Goal: Transaction & Acquisition: Purchase product/service

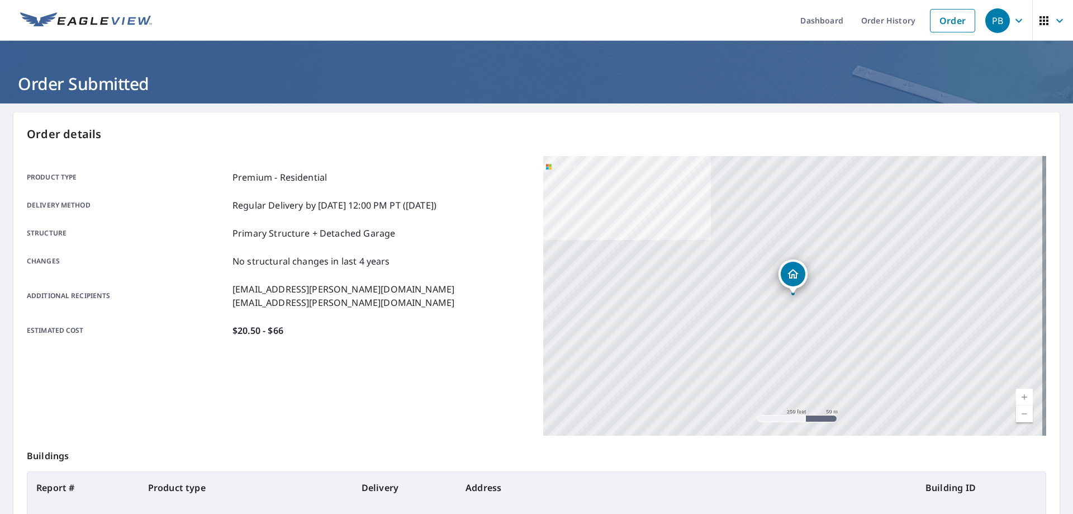
scroll to position [134, 0]
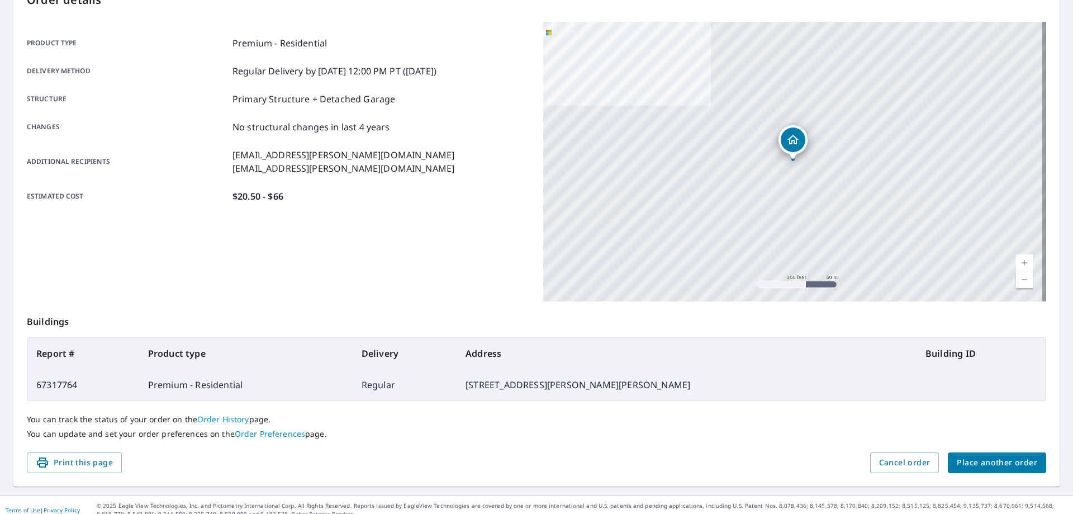
click at [993, 466] on span "Place another order" at bounding box center [997, 463] width 80 height 14
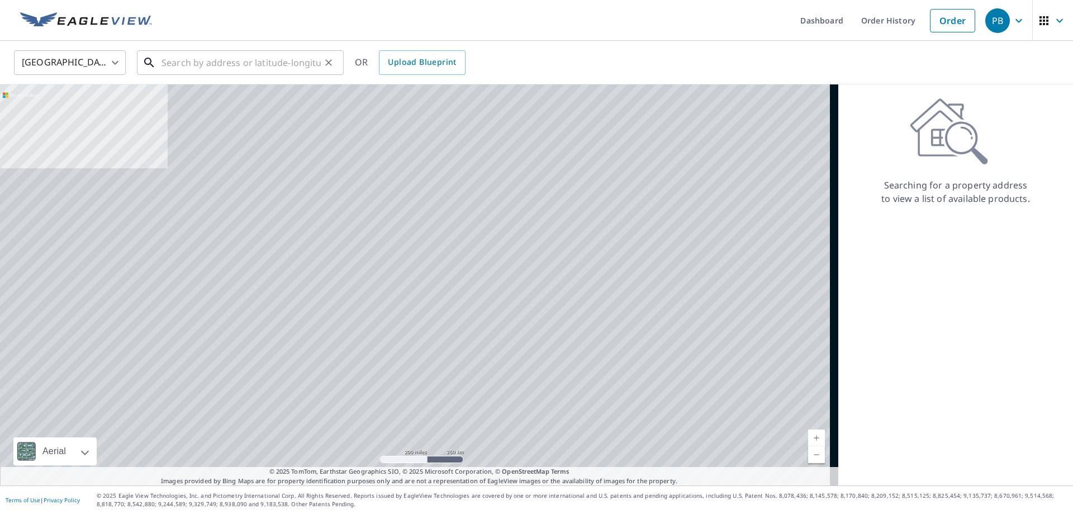
click at [176, 57] on input "text" at bounding box center [241, 62] width 159 height 31
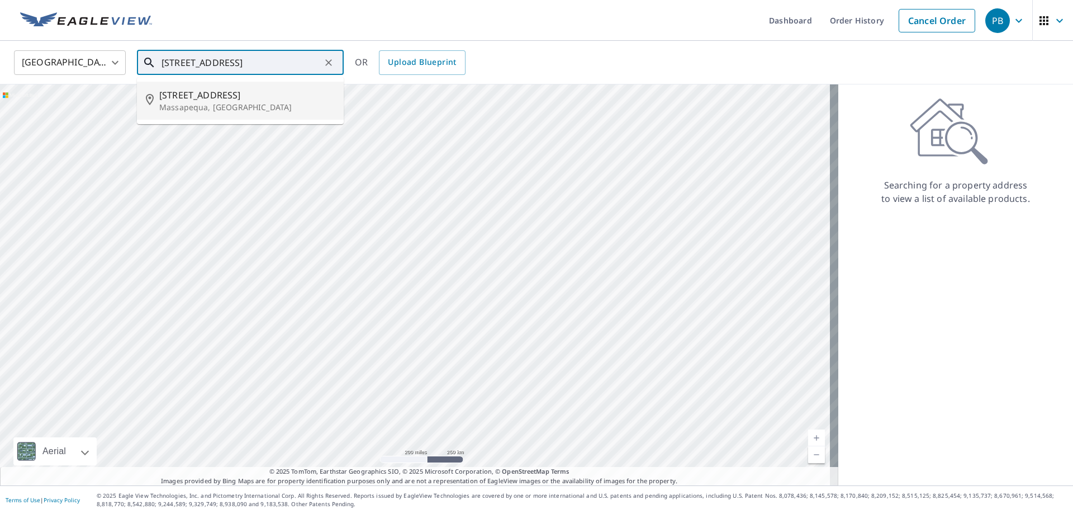
click at [249, 98] on span "[STREET_ADDRESS]" at bounding box center [247, 94] width 176 height 13
type input "[STREET_ADDRESS][PERSON_NAME]"
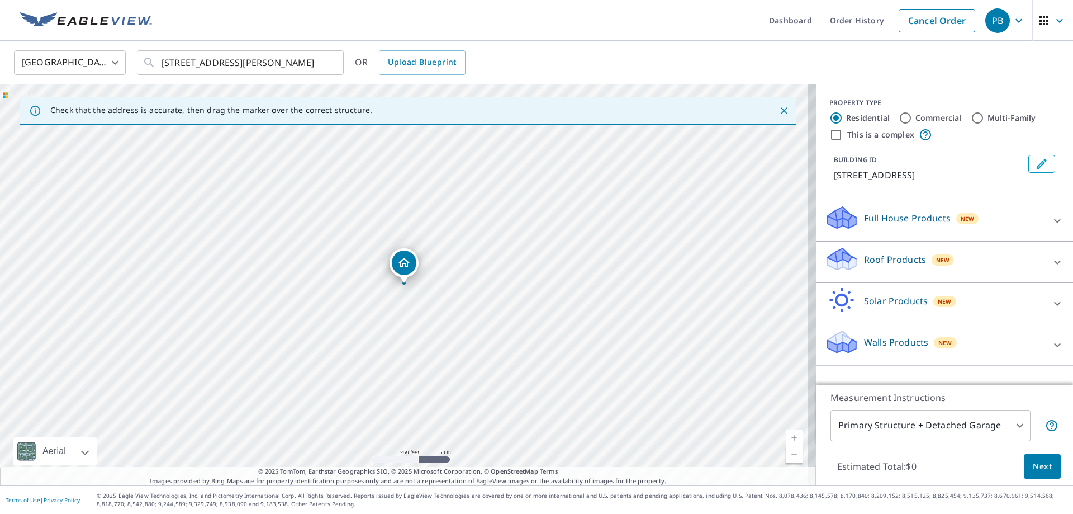
click at [786, 441] on link "Current Level 17, Zoom In" at bounding box center [794, 437] width 17 height 17
click at [786, 441] on link "Current Level 18, Zoom In" at bounding box center [794, 437] width 17 height 17
click at [786, 441] on link "Current Level 19, Zoom In" at bounding box center [794, 437] width 17 height 17
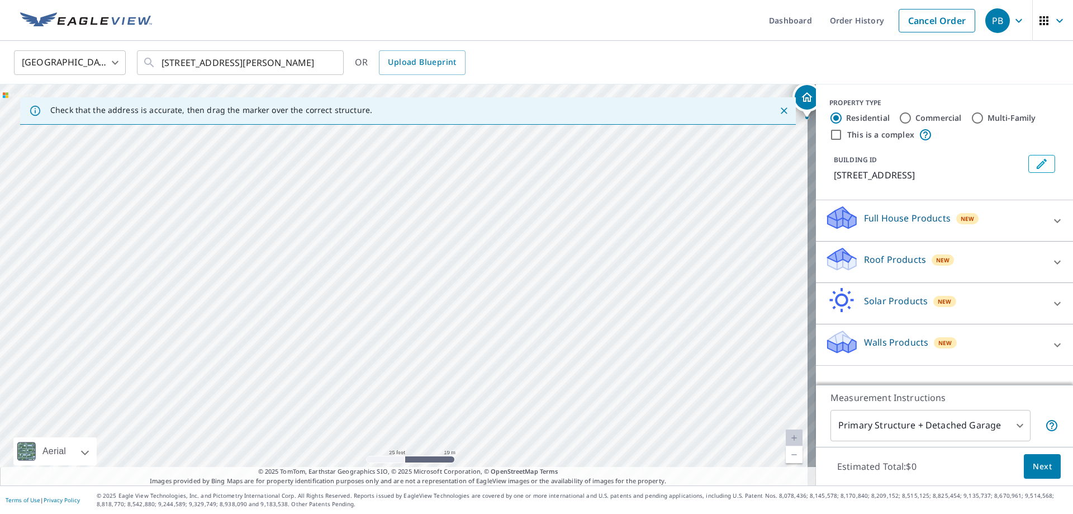
drag, startPoint x: 89, startPoint y: 292, endPoint x: 493, endPoint y: 124, distance: 438.0
click at [493, 124] on div "Check that the address is accurate, then drag the marker over the correct struc…" at bounding box center [408, 284] width 816 height 401
drag, startPoint x: 413, startPoint y: 401, endPoint x: 505, endPoint y: 331, distance: 115.4
click at [505, 331] on div "[STREET_ADDRESS][PERSON_NAME]" at bounding box center [408, 284] width 816 height 401
click at [786, 456] on link "Current Level 20, Zoom Out" at bounding box center [794, 454] width 17 height 17
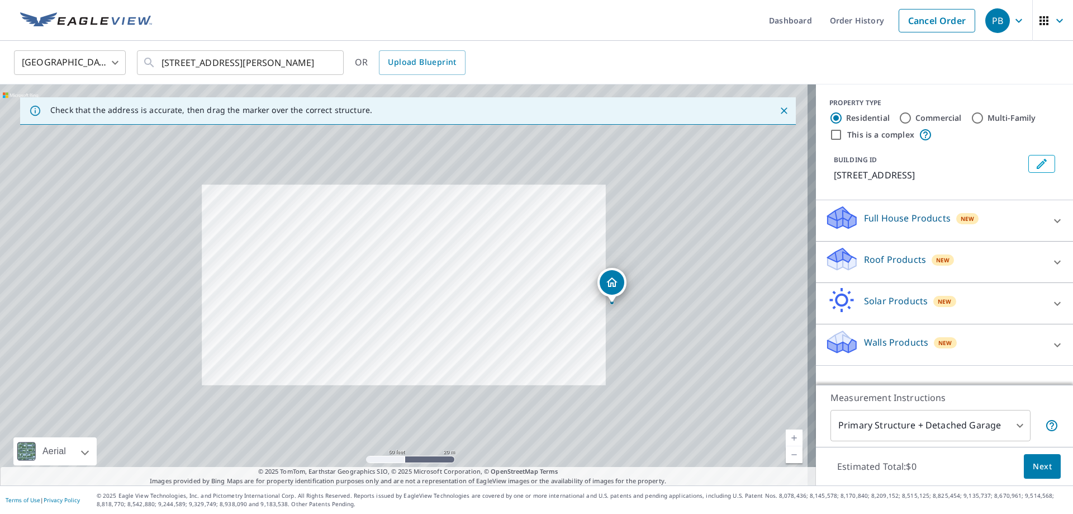
click at [786, 456] on link "Current Level 19, Zoom Out" at bounding box center [794, 454] width 17 height 17
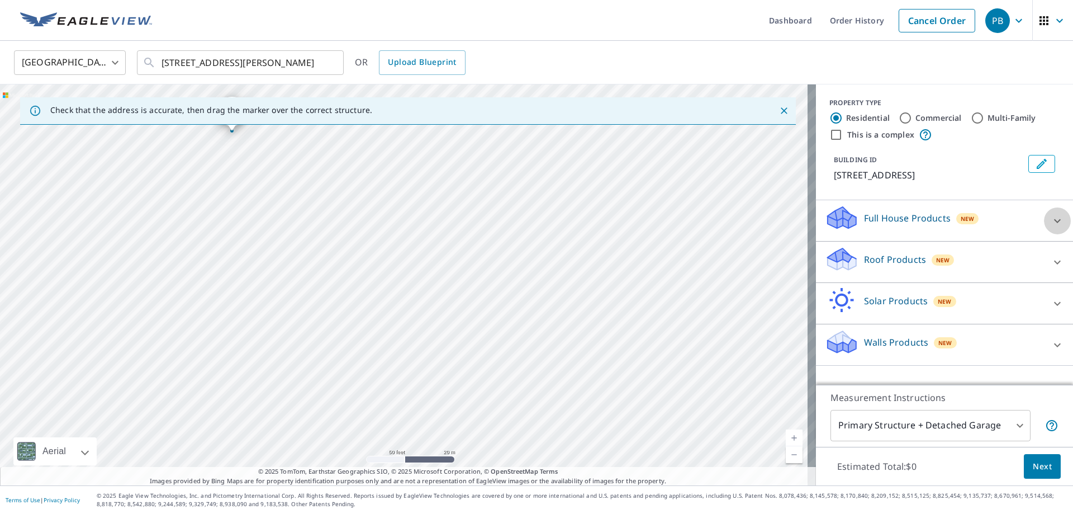
click at [1044, 218] on div at bounding box center [1057, 220] width 27 height 27
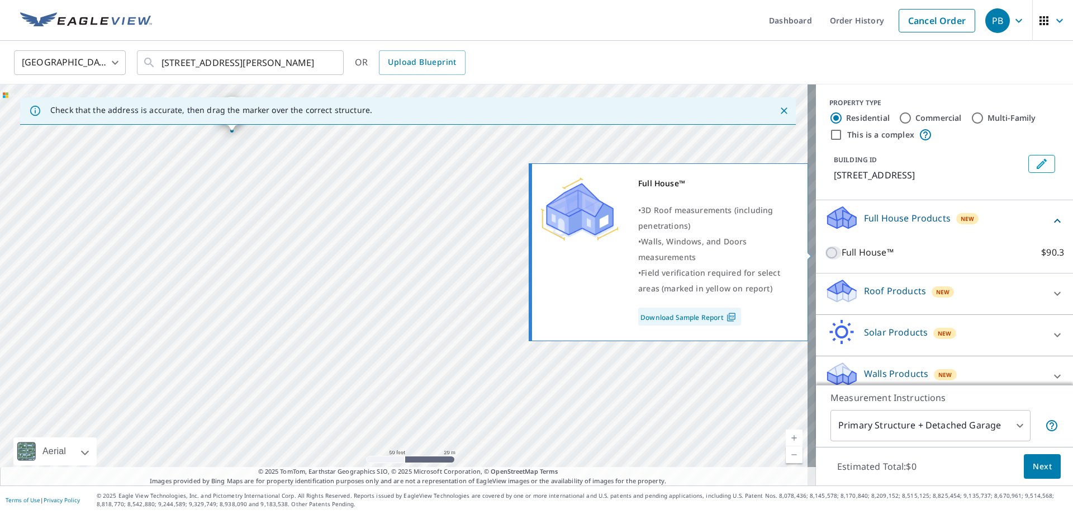
click at [825, 253] on input "Full House™ $90.3" at bounding box center [833, 252] width 17 height 13
checkbox input "true"
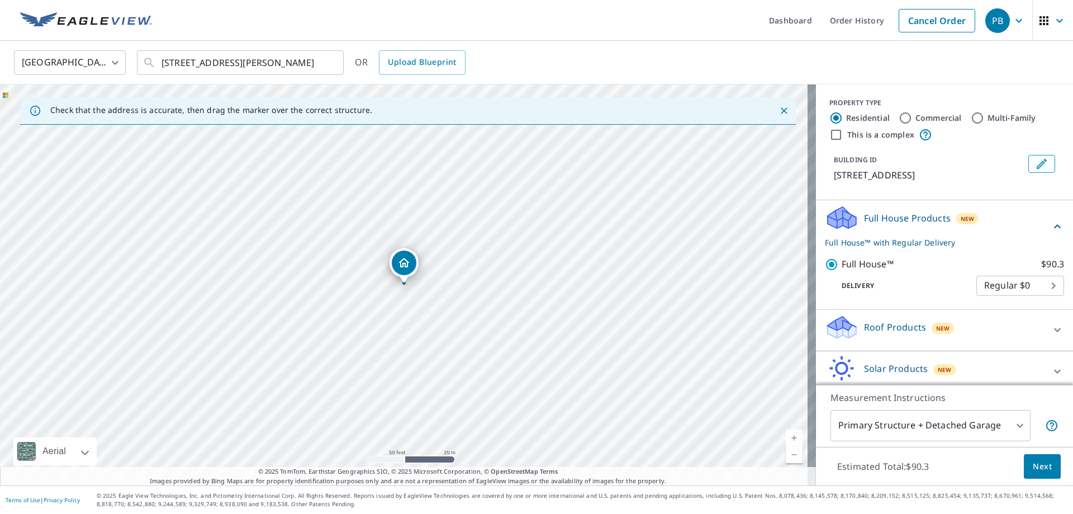
click at [1041, 466] on span "Next" at bounding box center [1042, 466] width 19 height 14
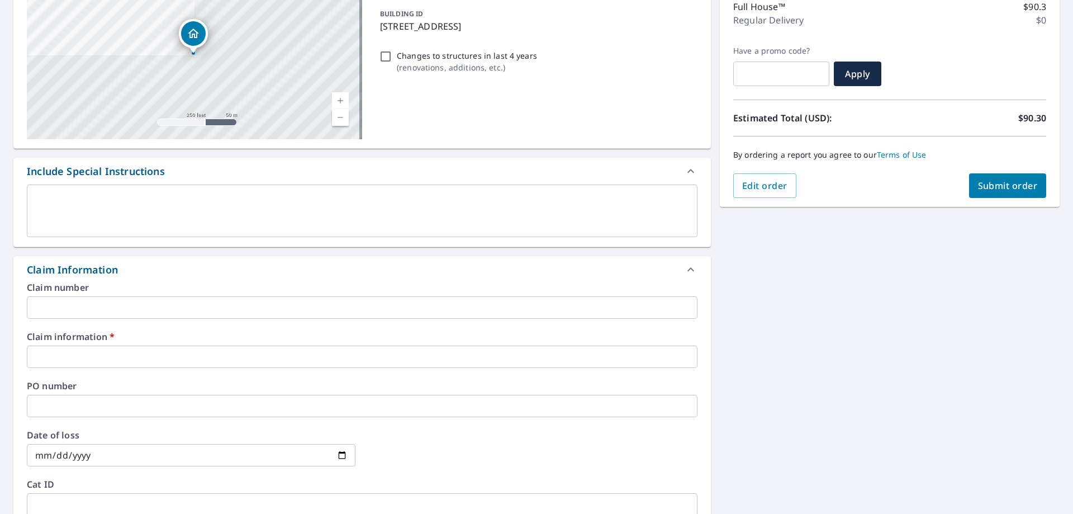
scroll to position [168, 0]
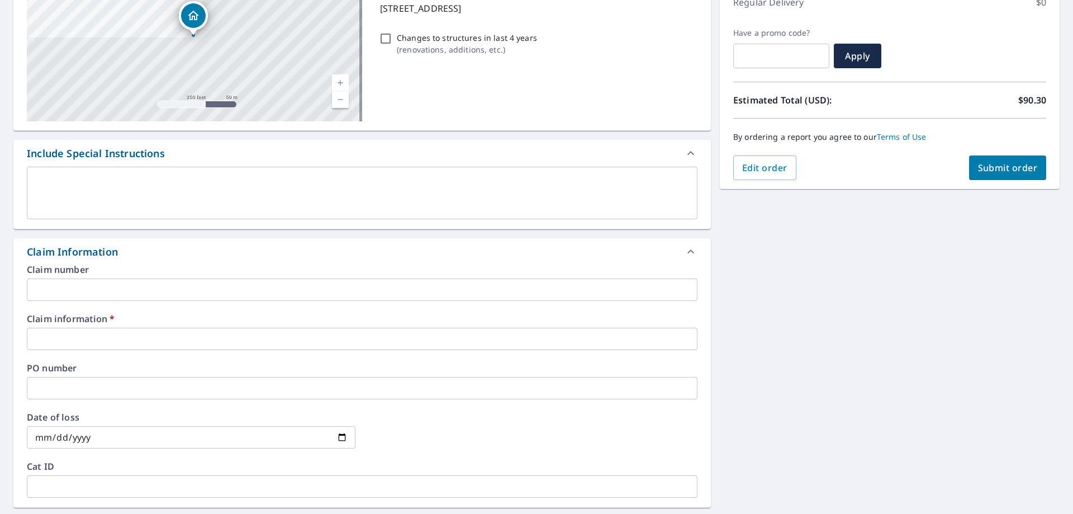
click at [113, 339] on input "text" at bounding box center [362, 339] width 671 height 22
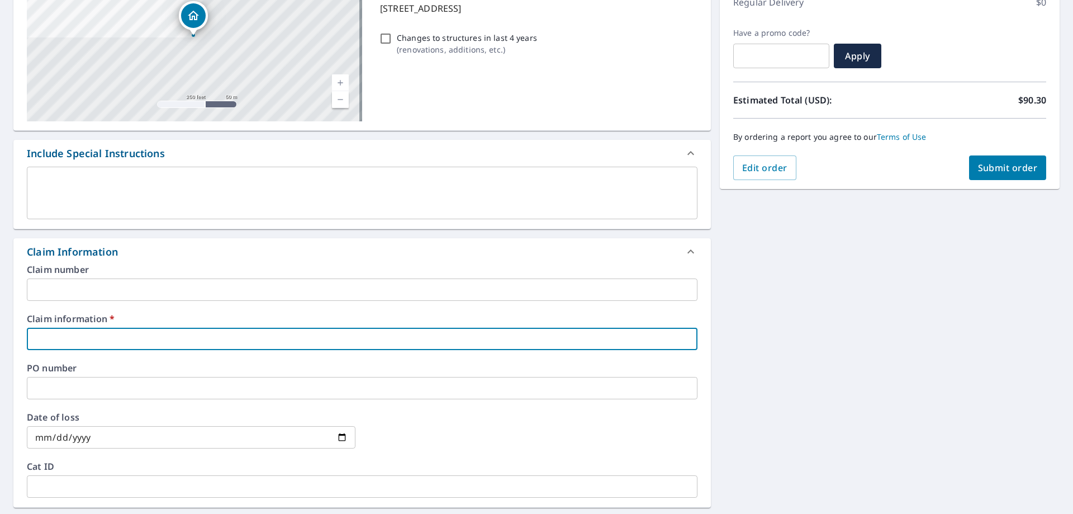
type input "435757"
checkbox input "true"
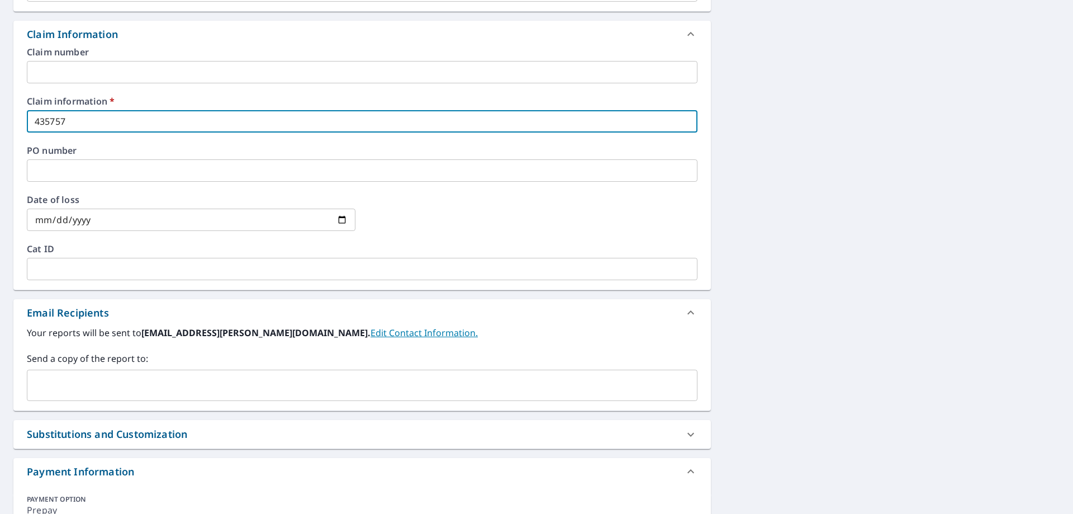
scroll to position [391, 0]
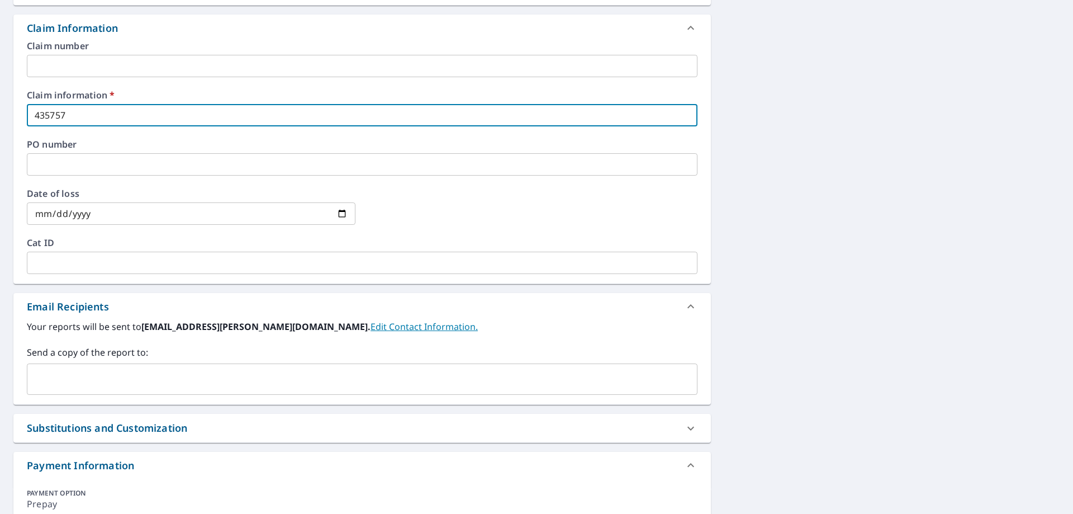
drag, startPoint x: 121, startPoint y: 414, endPoint x: 128, endPoint y: 400, distance: 15.8
click at [123, 409] on div "[STREET_ADDRESS] A standard road map Aerial A detailed look from above Labels L…" at bounding box center [362, 137] width 698 height 833
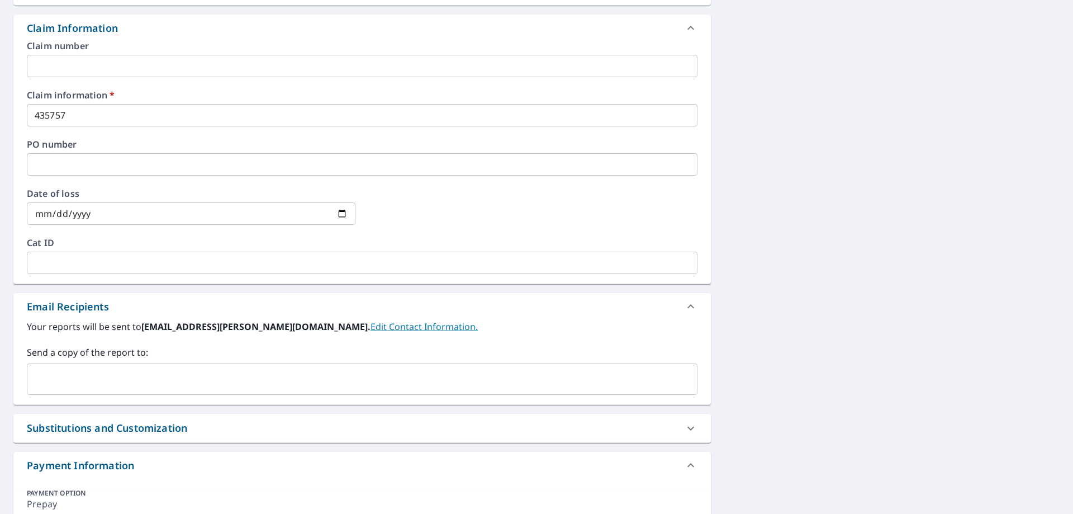
click at [135, 382] on input "text" at bounding box center [354, 378] width 644 height 21
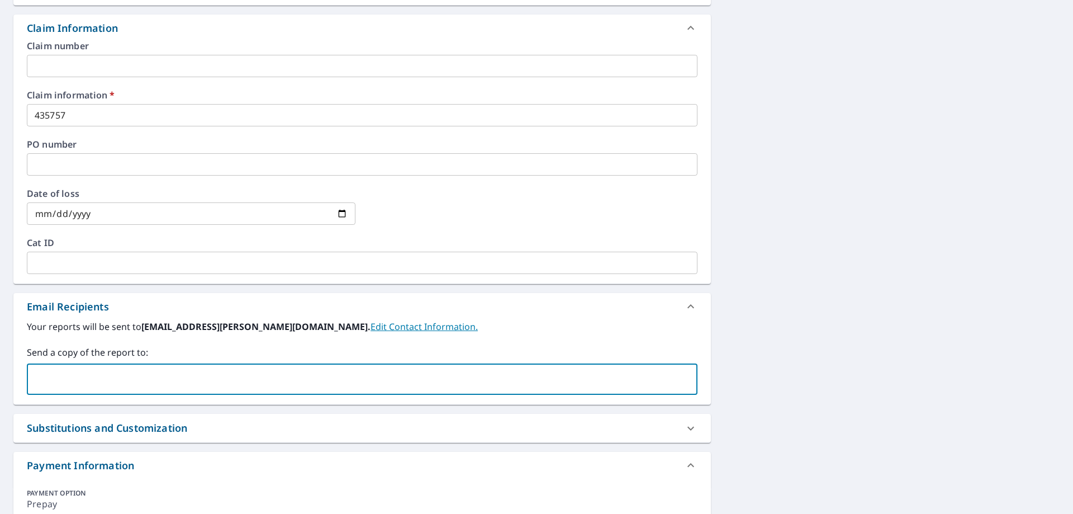
type input "[EMAIL_ADDRESS][PERSON_NAME][DOMAIN_NAME]"
checkbox input "true"
click at [235, 382] on input "text" at bounding box center [455, 378] width 441 height 21
type input "[EMAIL_ADDRESS][PERSON_NAME][DOMAIN_NAME]"
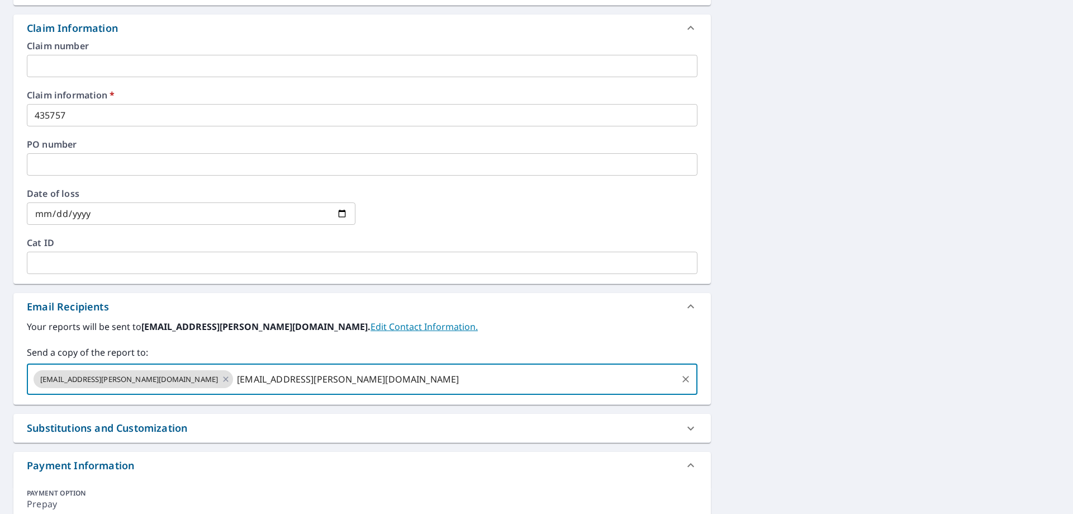
checkbox input "true"
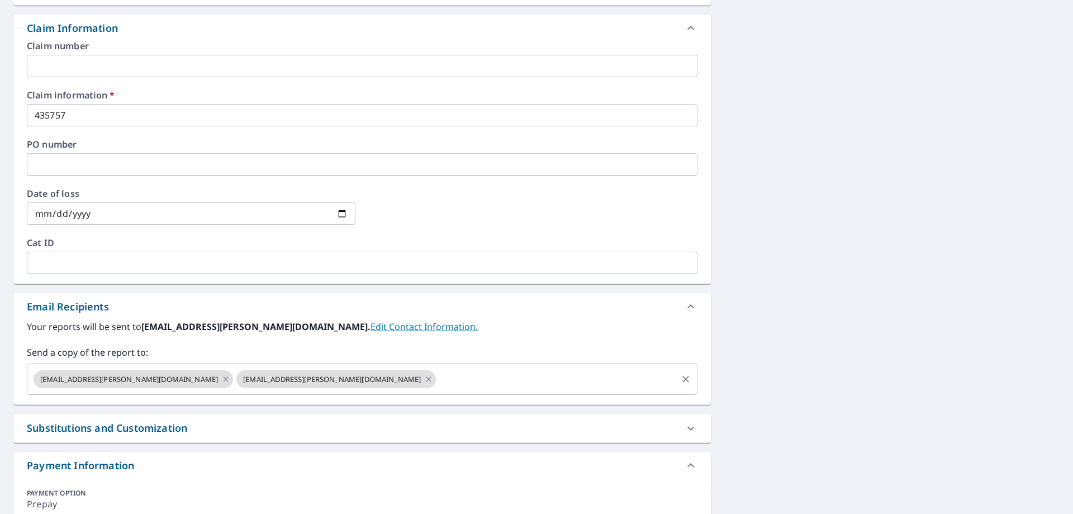
click at [438, 378] on input "text" at bounding box center [557, 378] width 238 height 21
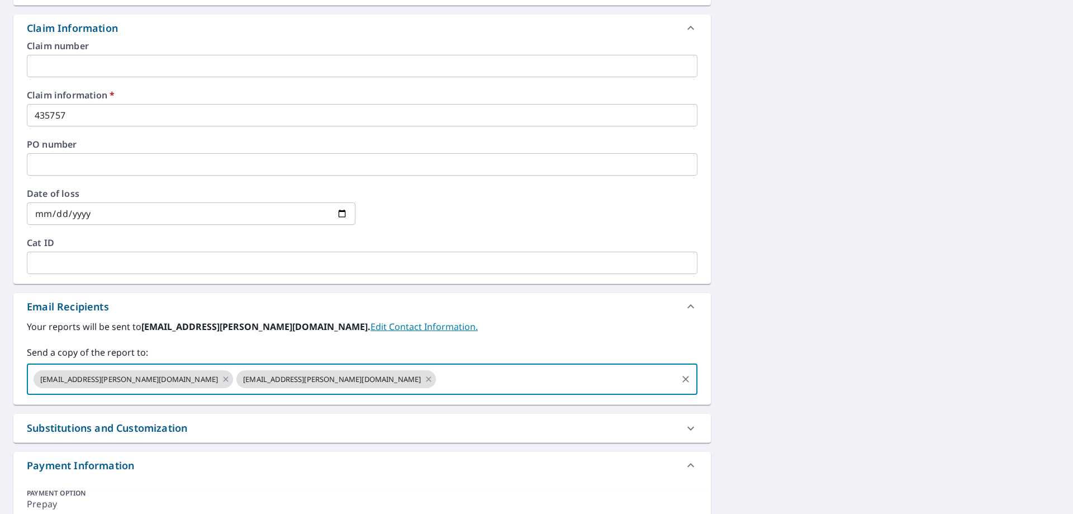
paste input "[EMAIL_ADDRESS][DOMAIN_NAME]"
type input "[EMAIL_ADDRESS][DOMAIN_NAME]"
click at [971, 276] on div "[STREET_ADDRESS] A standard road map Aerial A detailed look from above Labels L…" at bounding box center [536, 137] width 1073 height 851
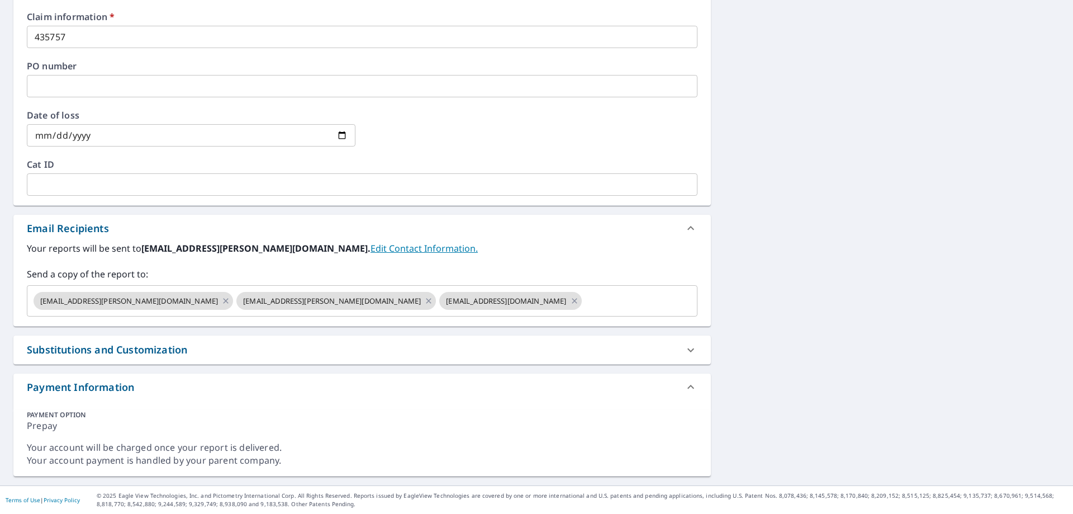
scroll to position [302, 0]
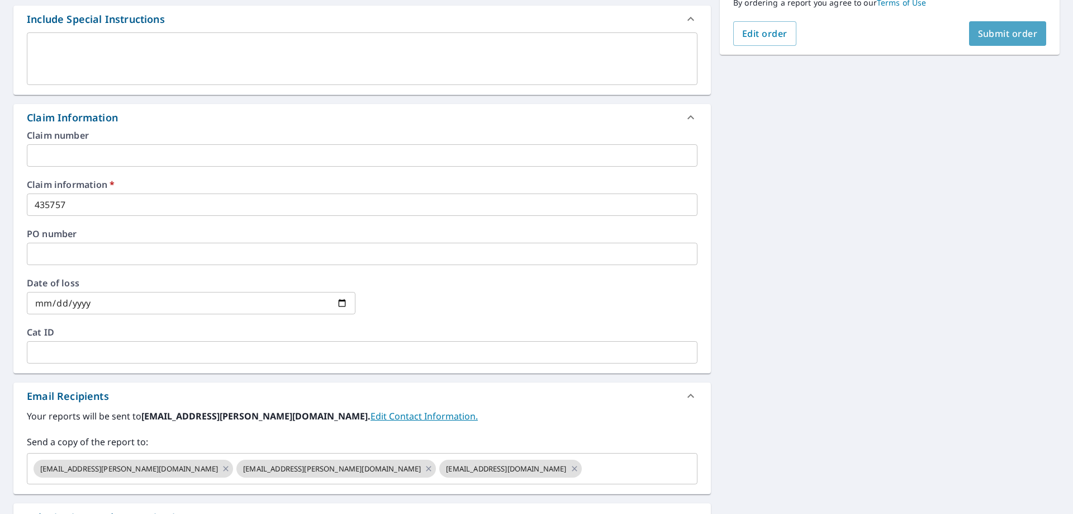
click at [993, 34] on span "Submit order" at bounding box center [1008, 33] width 60 height 12
checkbox input "true"
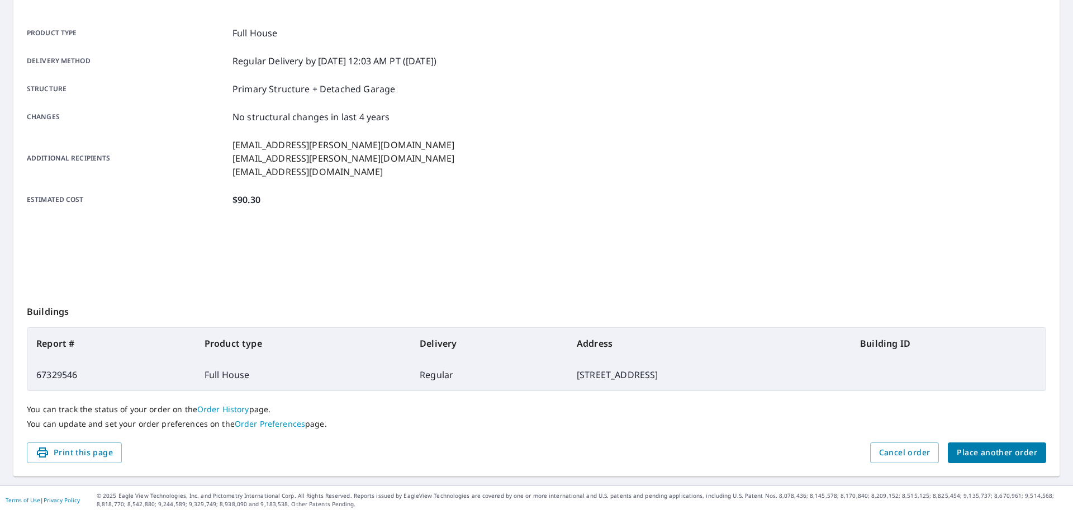
scroll to position [144, 0]
